Goal: Task Accomplishment & Management: Manage account settings

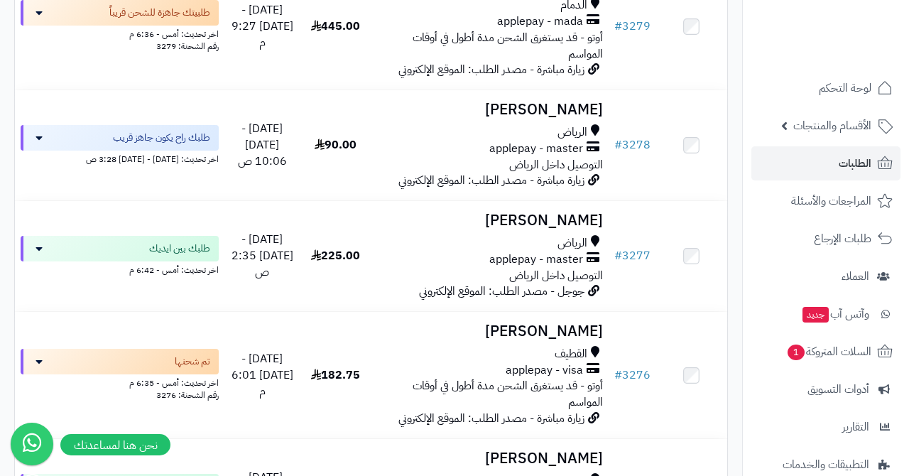
scroll to position [725, 0]
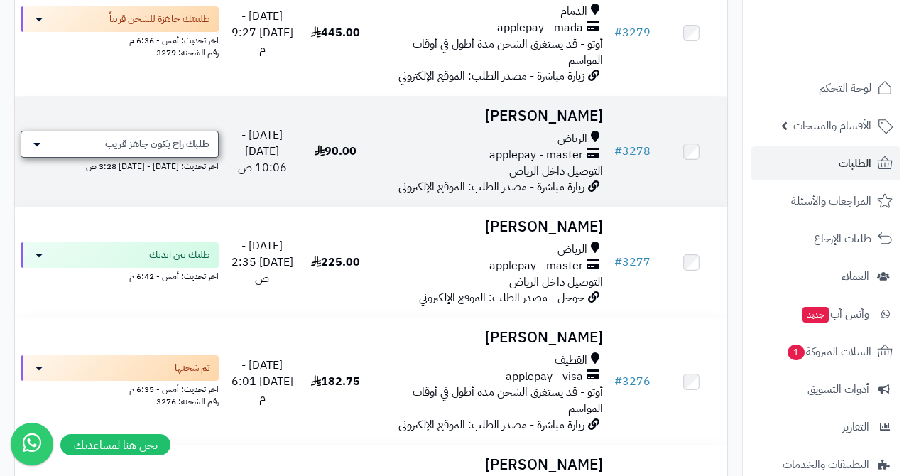
click at [114, 137] on span "طلبك راح يكون جاهز قريب" at bounding box center [157, 144] width 104 height 14
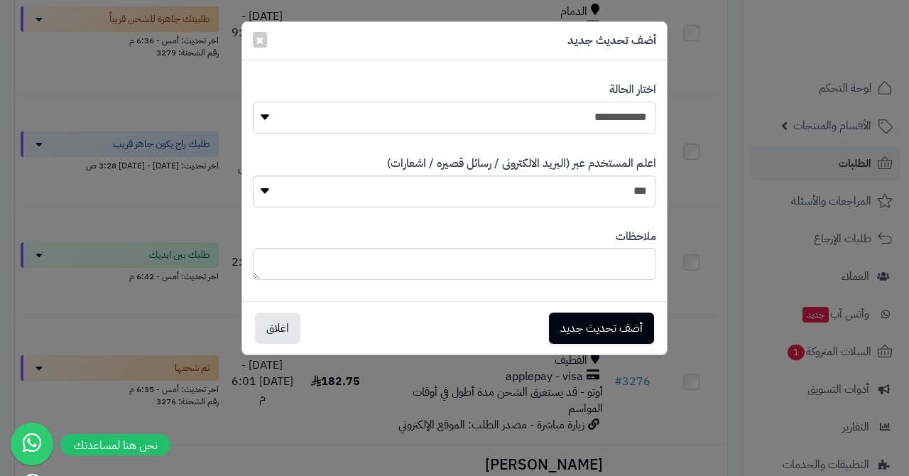
select select "*"
click at [594, 327] on button "أضف تحديث جديد" at bounding box center [601, 327] width 105 height 31
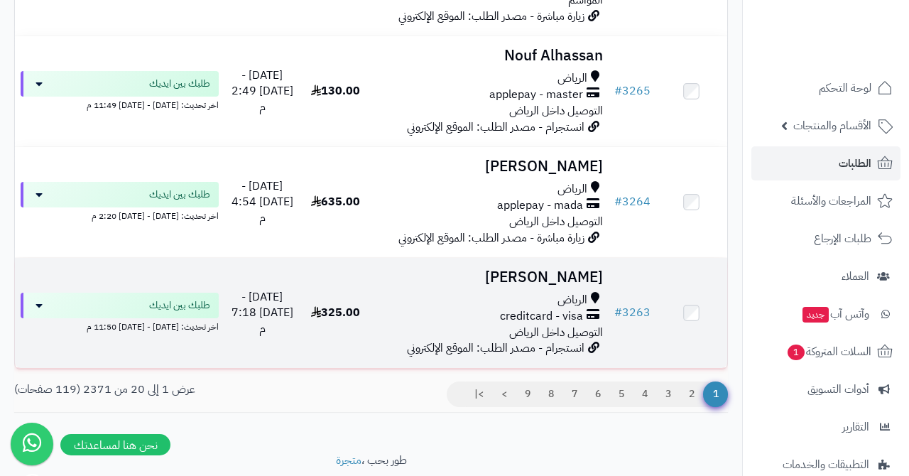
scroll to position [2162, 0]
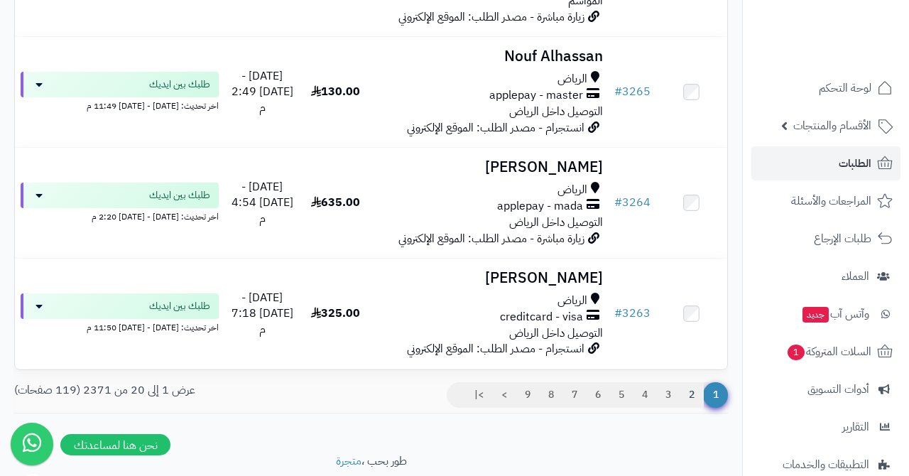
click at [693, 382] on link "2" at bounding box center [692, 395] width 24 height 26
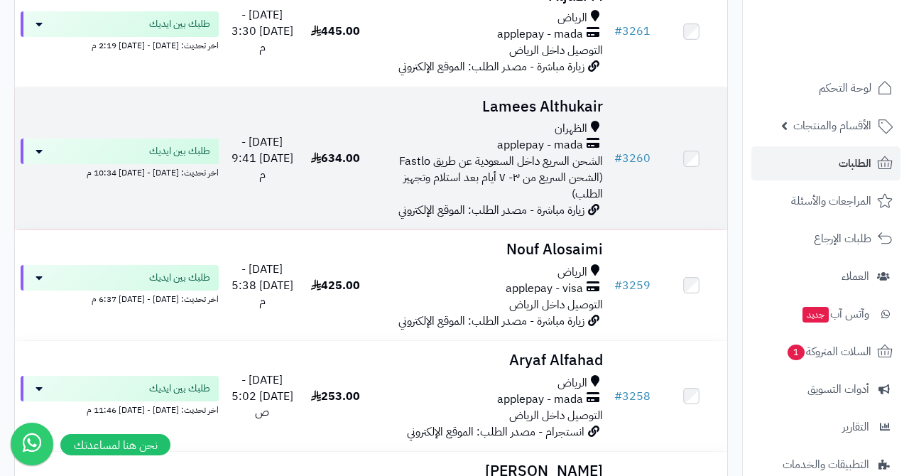
scroll to position [400, 0]
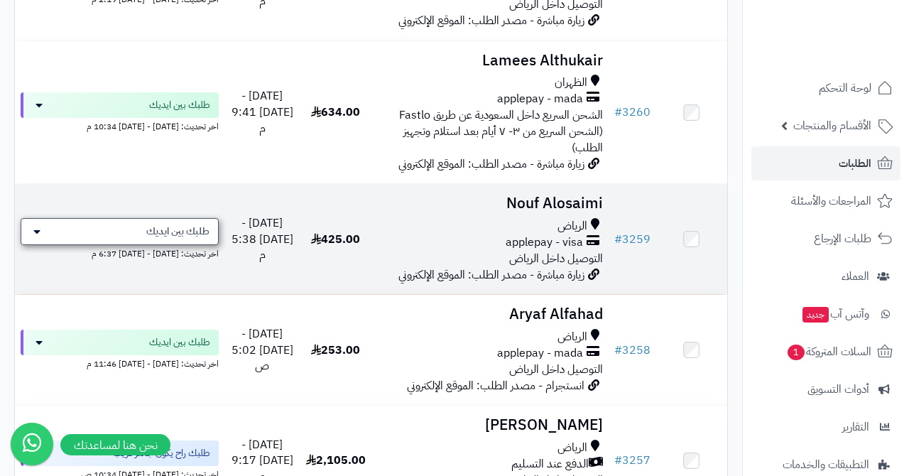
click at [173, 227] on span "طلبك بين ايديك" at bounding box center [177, 231] width 63 height 14
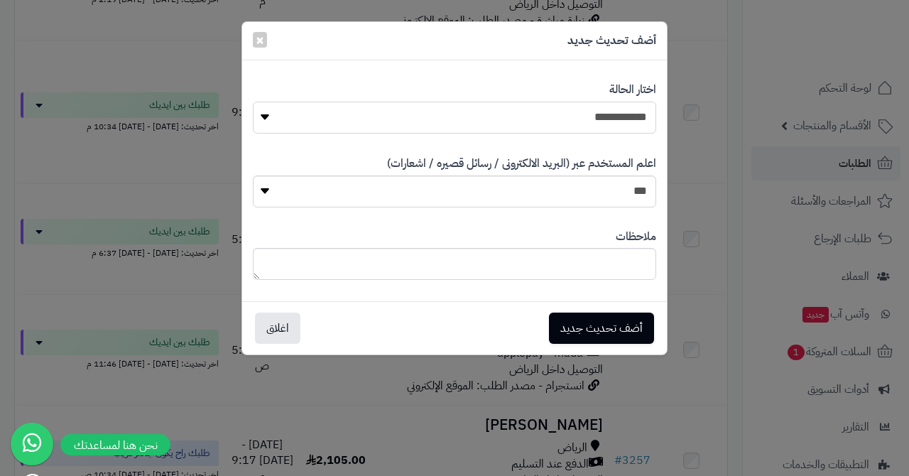
select select "*"
click at [592, 325] on button "أضف تحديث جديد" at bounding box center [601, 327] width 105 height 31
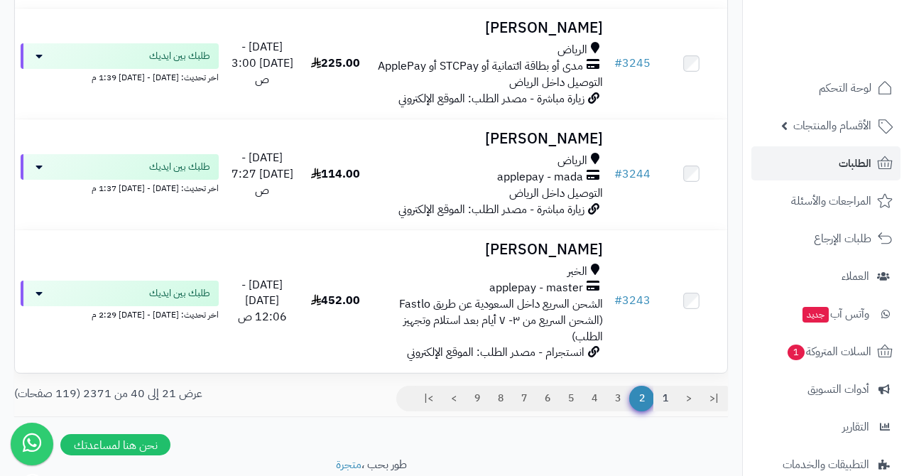
scroll to position [2272, 0]
click at [664, 386] on link "1" at bounding box center [665, 399] width 24 height 26
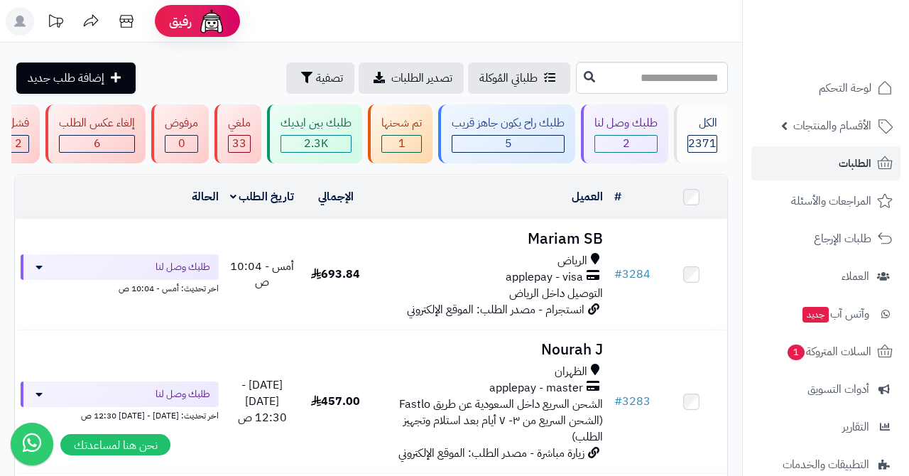
click at [404, 135] on span "1" at bounding box center [401, 143] width 7 height 17
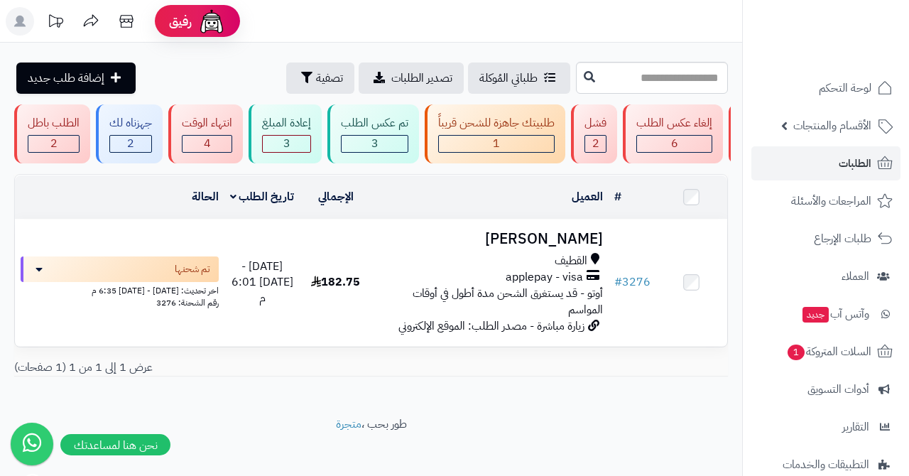
scroll to position [0, -577]
click at [499, 133] on div "طلبيتك جاهزة للشحن قريباً 1" at bounding box center [494, 133] width 141 height 59
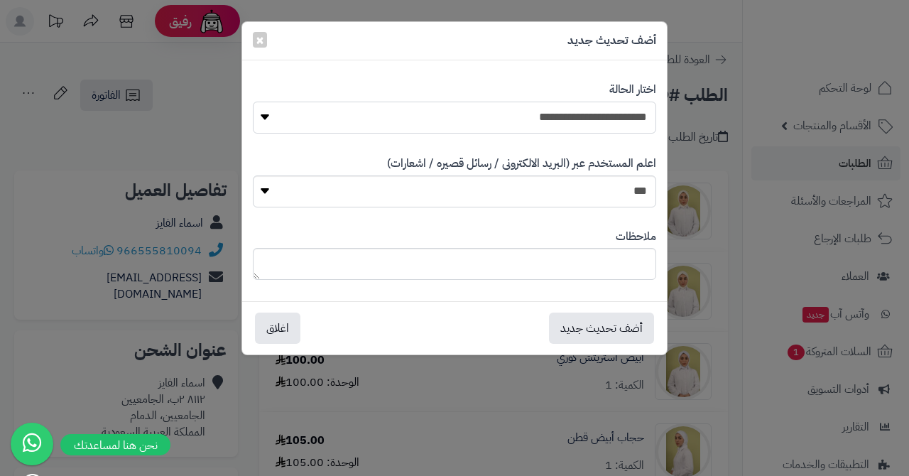
click at [558, 111] on select "**********" at bounding box center [454, 118] width 403 height 32
select select "*"
click at [572, 322] on button "أضف تحديث جديد" at bounding box center [601, 327] width 105 height 31
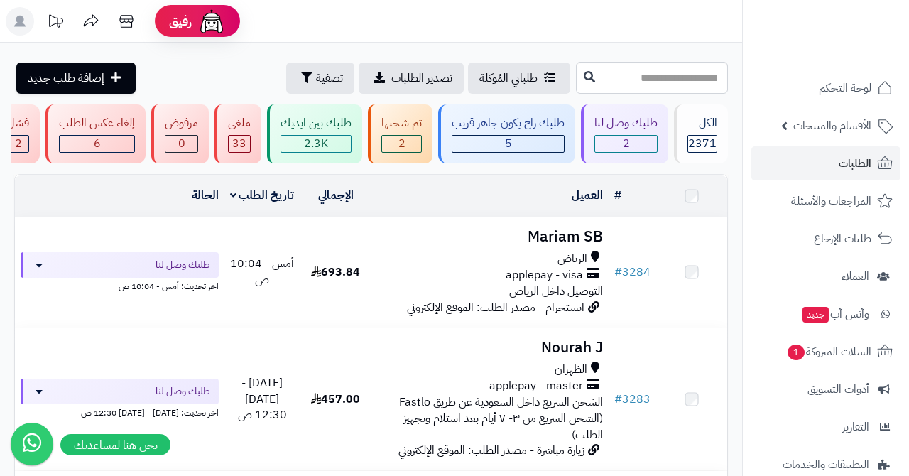
click at [414, 138] on div "2" at bounding box center [401, 144] width 39 height 16
